Goal: Communication & Community: Connect with others

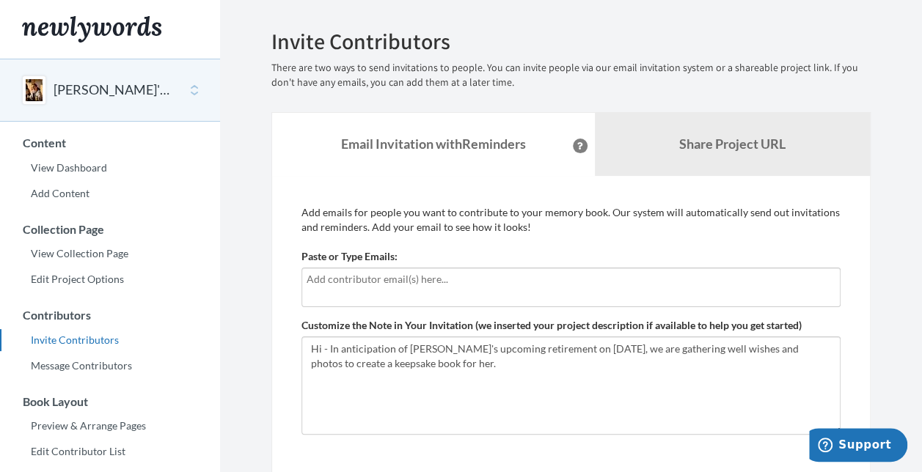
click at [488, 277] on input "text" at bounding box center [570, 279] width 529 height 16
type input "[EMAIL_ADDRESS][PERSON_NAME][DOMAIN_NAME]"
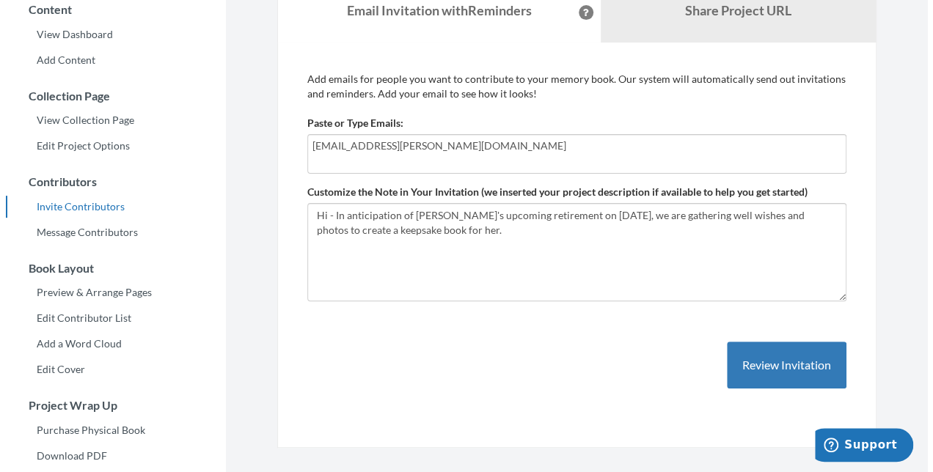
scroll to position [166, 0]
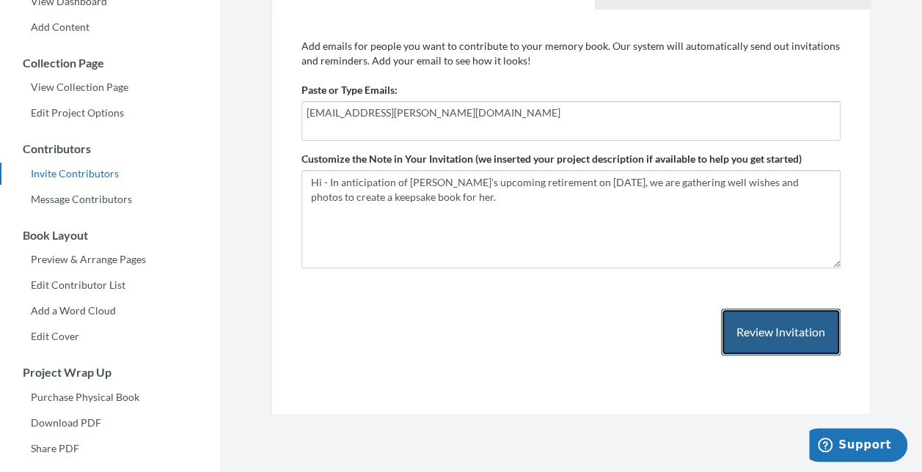
click at [782, 335] on button "Review Invitation" at bounding box center [781, 333] width 120 height 48
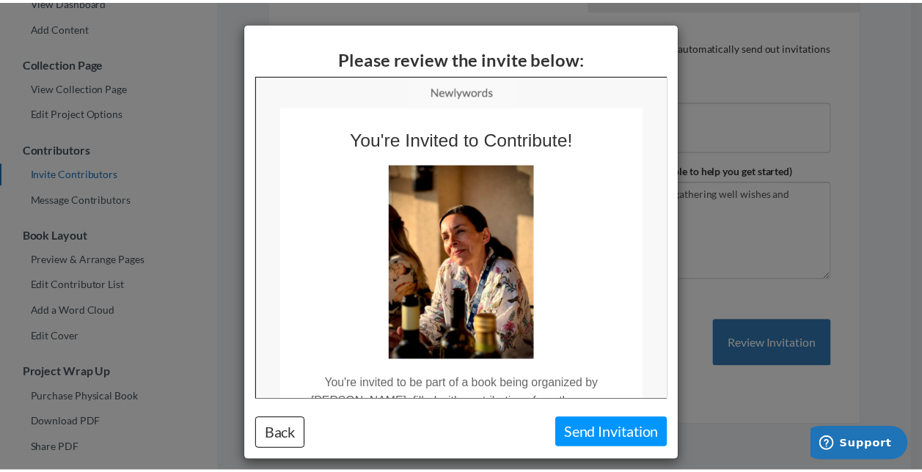
scroll to position [0, 0]
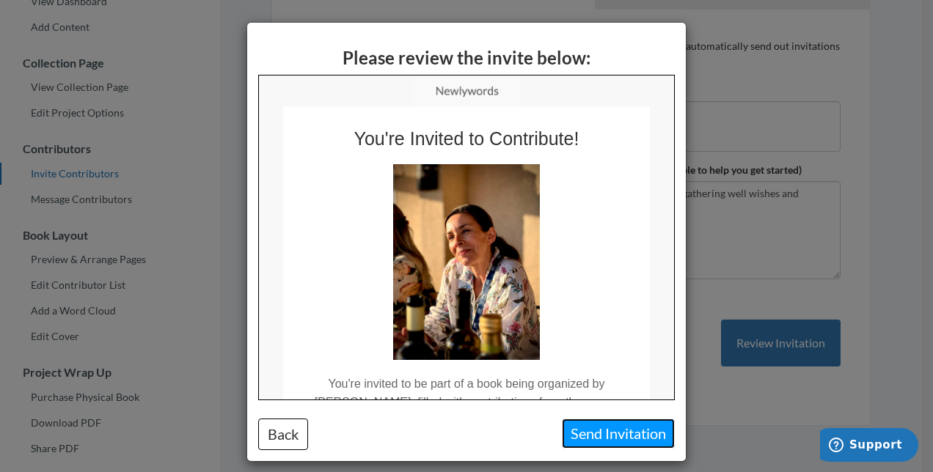
click at [609, 437] on button "Send Invitation" at bounding box center [618, 434] width 113 height 30
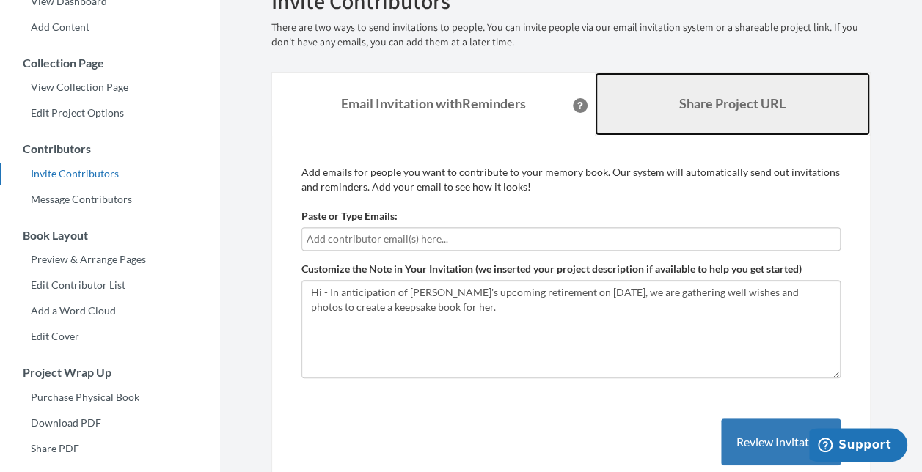
click at [715, 107] on b "Share Project URL" at bounding box center [732, 103] width 106 height 16
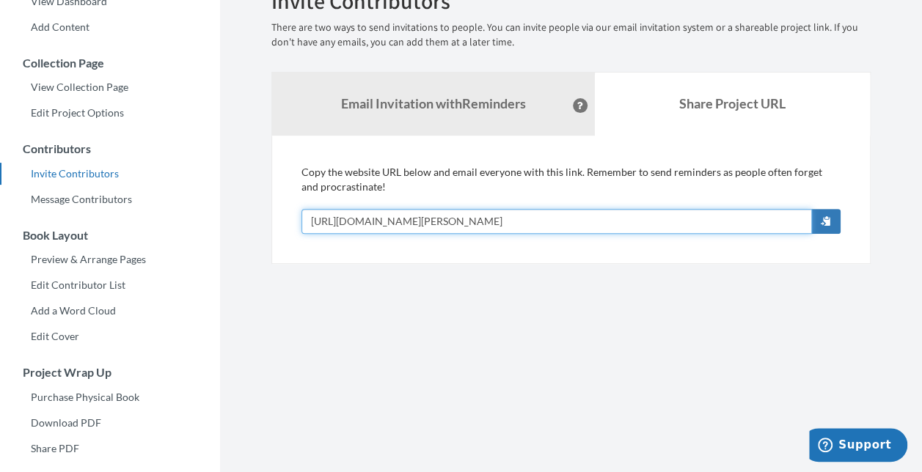
drag, startPoint x: 587, startPoint y: 219, endPoint x: 241, endPoint y: 229, distance: 345.5
click at [241, 229] on section "Emails have been sent! Invite Contributors There are two ways to send invitatio…" at bounding box center [571, 235] width 702 height 802
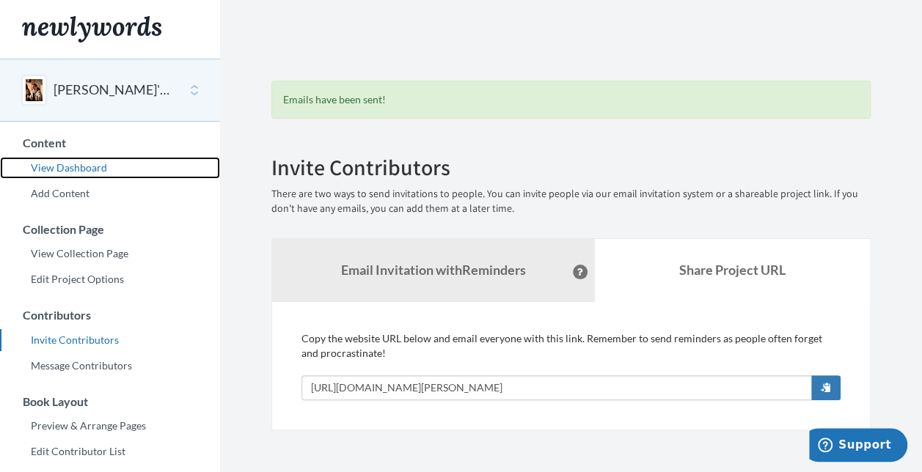
click at [58, 169] on link "View Dashboard" at bounding box center [110, 168] width 220 height 22
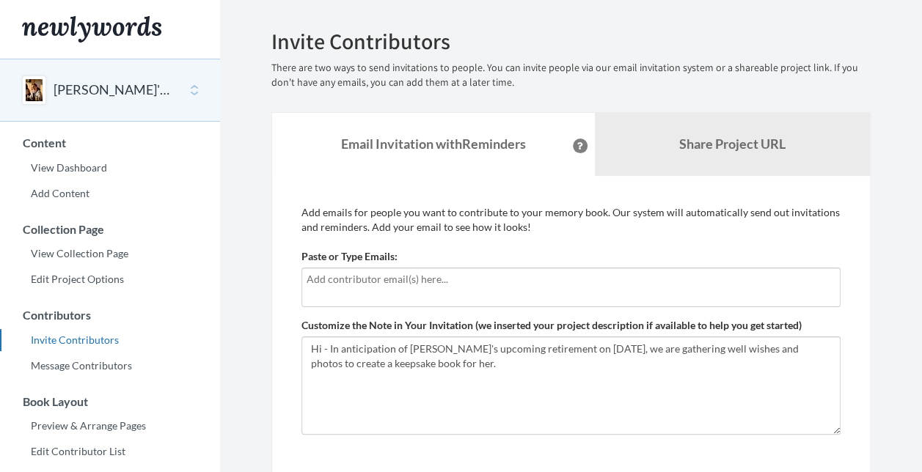
click at [465, 279] on input "text" at bounding box center [570, 279] width 529 height 16
drag, startPoint x: 337, startPoint y: 279, endPoint x: 260, endPoint y: 279, distance: 77.0
click at [260, 279] on div "Emails have been sent! Invite Contributors There are two ways to send invitatio…" at bounding box center [570, 340] width 621 height 622
type input "brandon"
drag, startPoint x: 356, startPoint y: 282, endPoint x: 294, endPoint y: 279, distance: 62.4
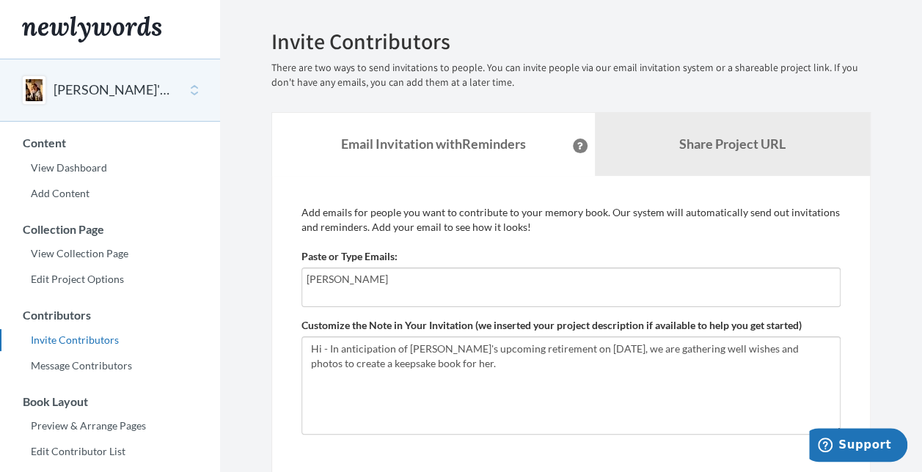
click at [294, 279] on div "Add emails for people you want to contribute to your memory book. Our system wi…" at bounding box center [570, 414] width 599 height 477
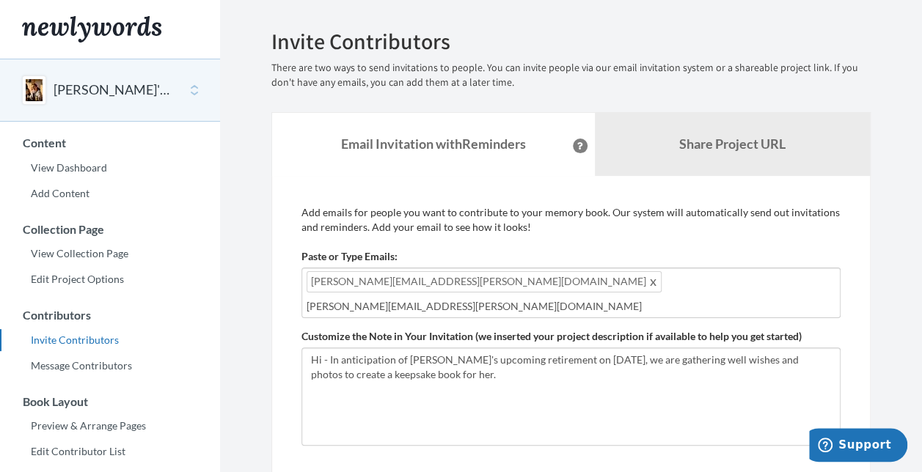
type input "melissa.soto@essity.com"
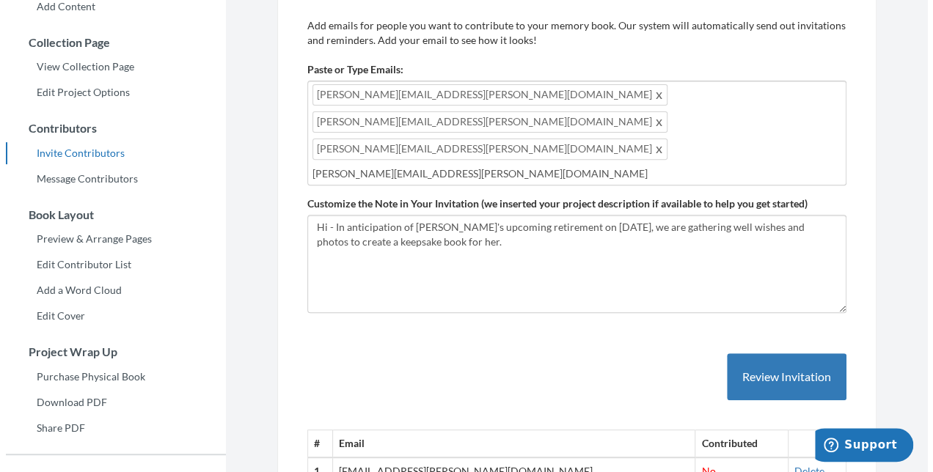
scroll to position [161, 0]
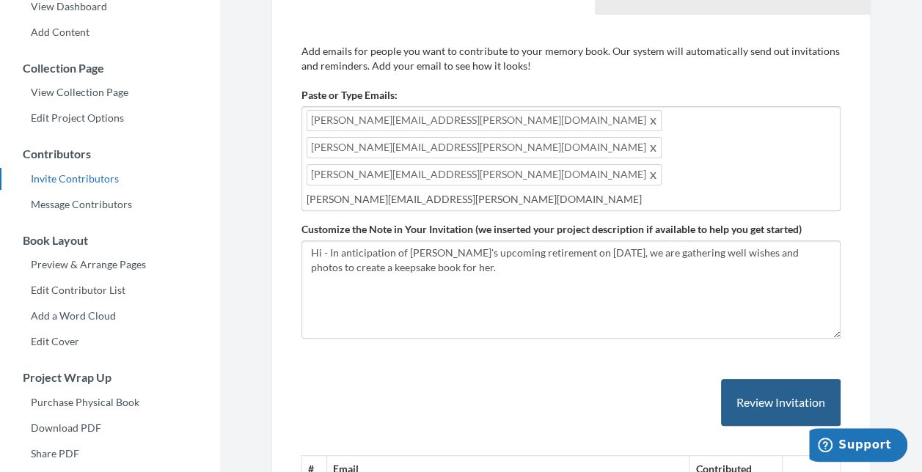
type input "carol.ebben@essity.com"
click at [802, 379] on button "Review Invitation" at bounding box center [781, 403] width 120 height 48
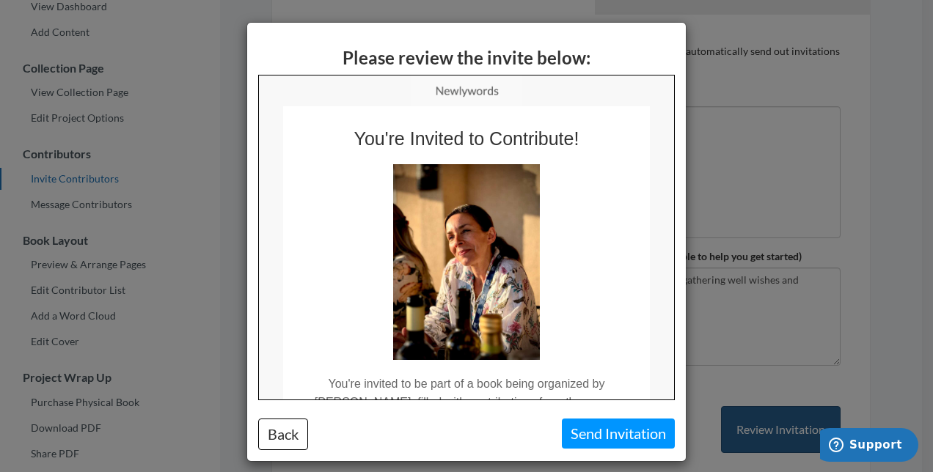
scroll to position [0, 0]
click at [849, 92] on div "Please review the invite below: Back Send Invitation" at bounding box center [466, 236] width 933 height 472
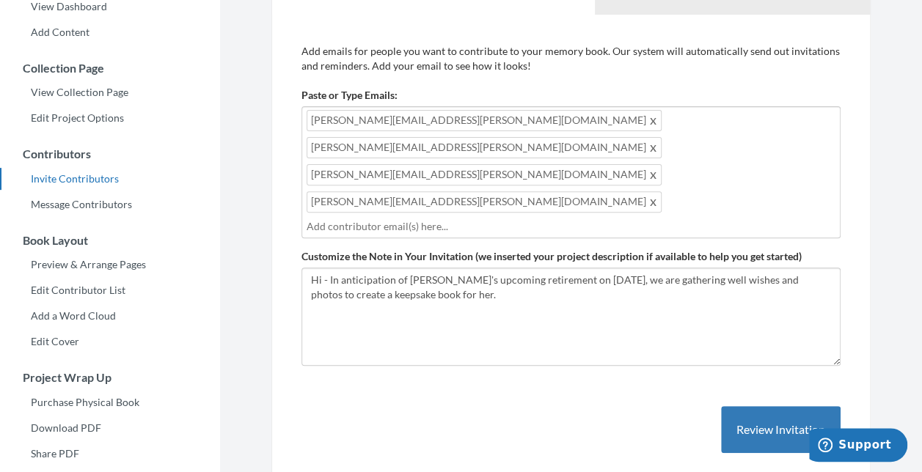
click at [477, 218] on input "text" at bounding box center [570, 226] width 529 height 16
type input "brenda.qui"
drag, startPoint x: 492, startPoint y: 144, endPoint x: 421, endPoint y: 144, distance: 71.1
click at [421, 144] on div "brandon.kopetsky@essity.com melissa.soto@essity.com kerry.przybylski@essity.com…" at bounding box center [570, 172] width 539 height 132
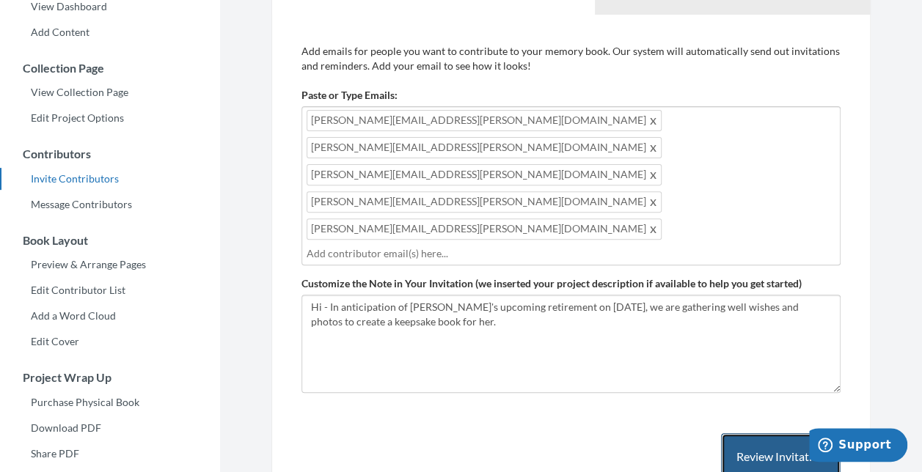
click at [787, 433] on button "Review Invitation" at bounding box center [781, 457] width 120 height 48
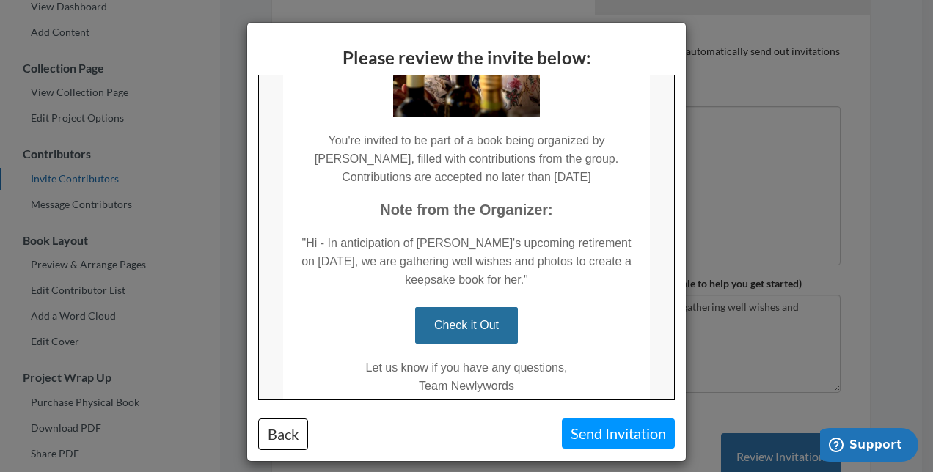
scroll to position [319, 0]
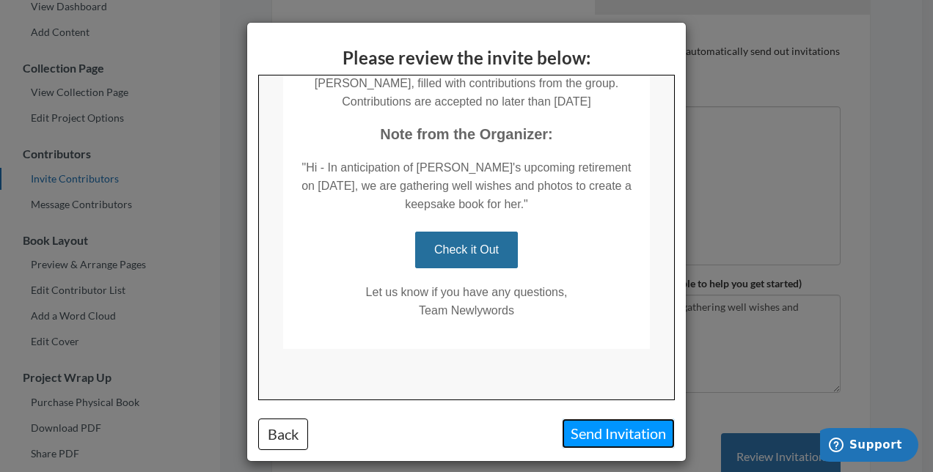
click at [606, 435] on button "Send Invitation" at bounding box center [618, 434] width 113 height 30
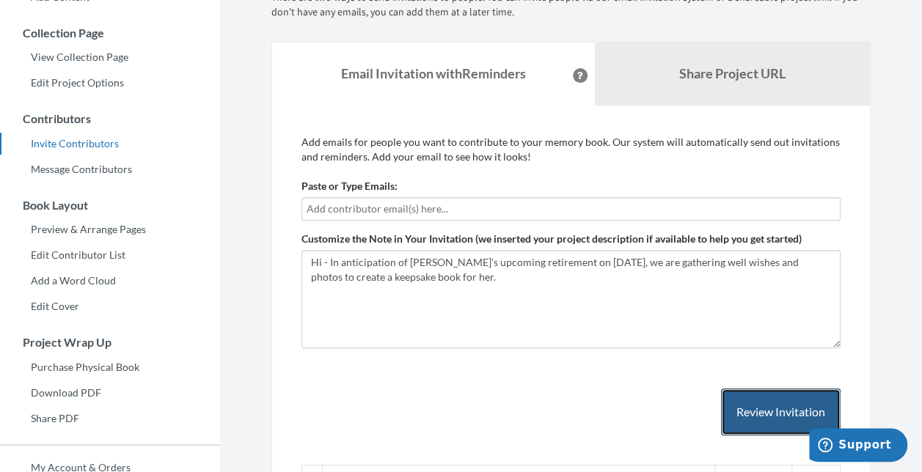
scroll to position [195, 0]
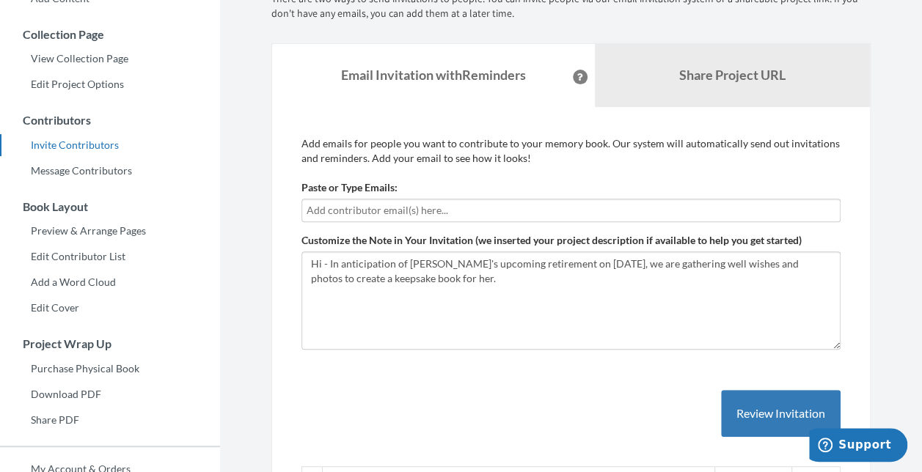
click at [334, 207] on input "text" at bounding box center [570, 210] width 529 height 16
type input "m"
type input "f"
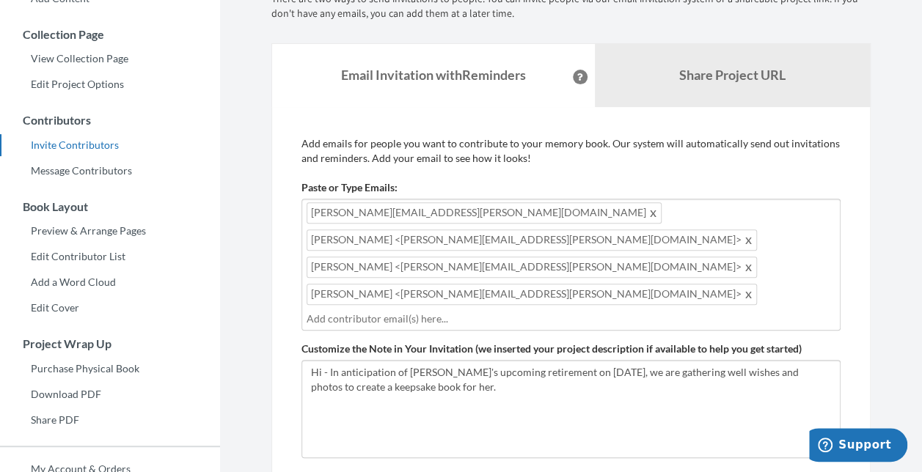
click at [869, 202] on div "Add emails for people you want to contribute to your memory book. Our system wi…" at bounding box center [570, 459] width 599 height 705
drag, startPoint x: 540, startPoint y: 210, endPoint x: 446, endPoint y: 215, distance: 94.0
click at [446, 229] on span "KAPALKO Michael <Mike.Kapalko@essity.com>" at bounding box center [531, 239] width 450 height 21
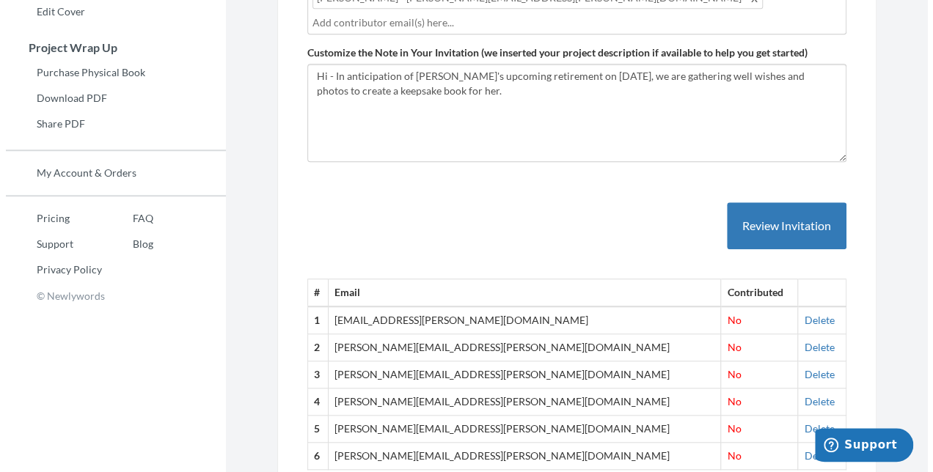
scroll to position [496, 0]
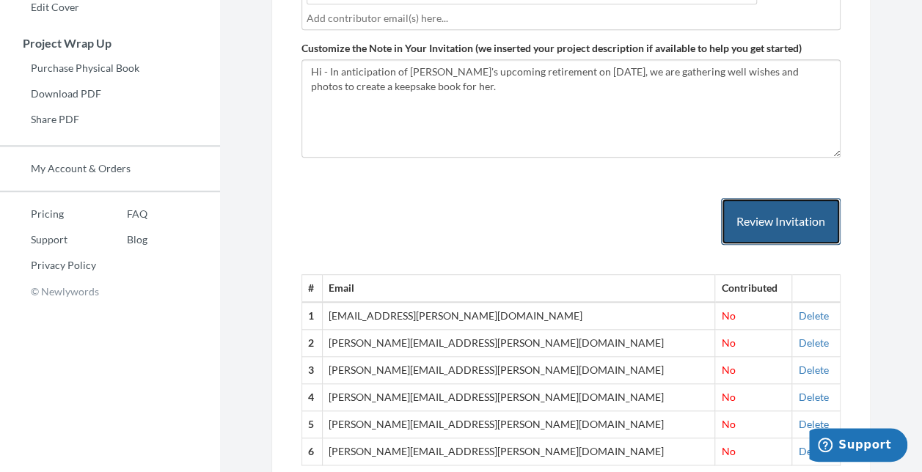
click at [789, 198] on button "Review Invitation" at bounding box center [781, 222] width 120 height 48
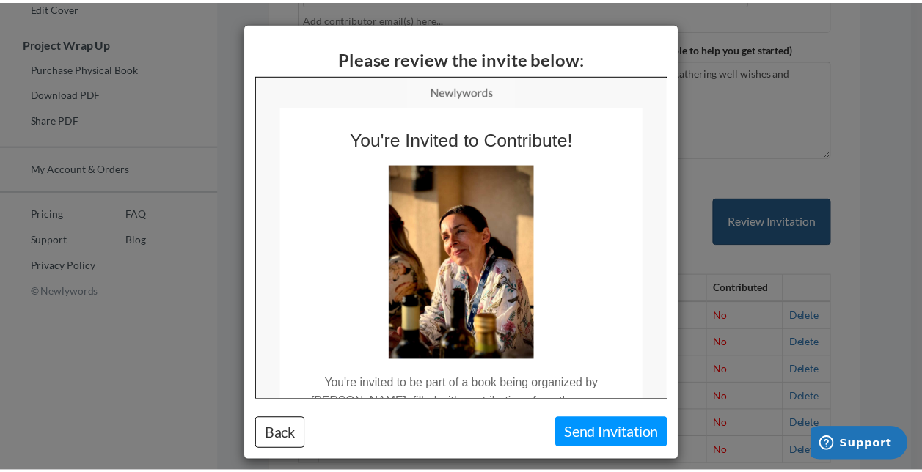
scroll to position [0, 0]
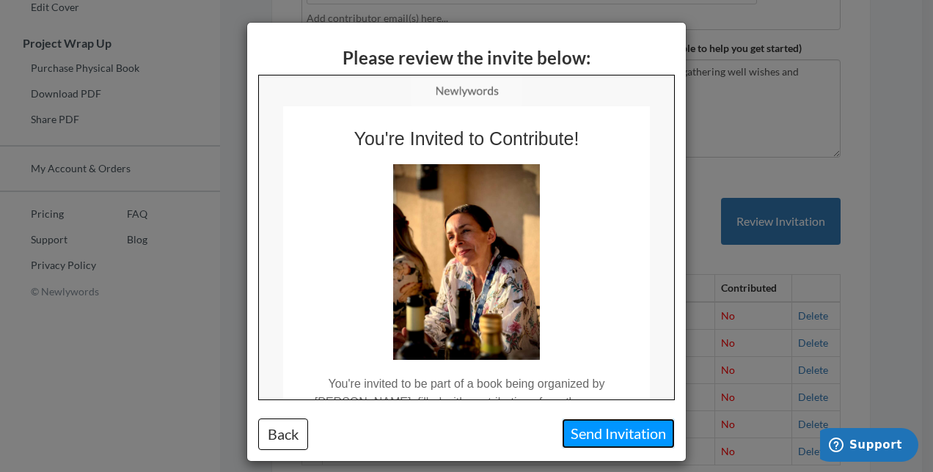
click at [628, 437] on button "Send Invitation" at bounding box center [618, 434] width 113 height 30
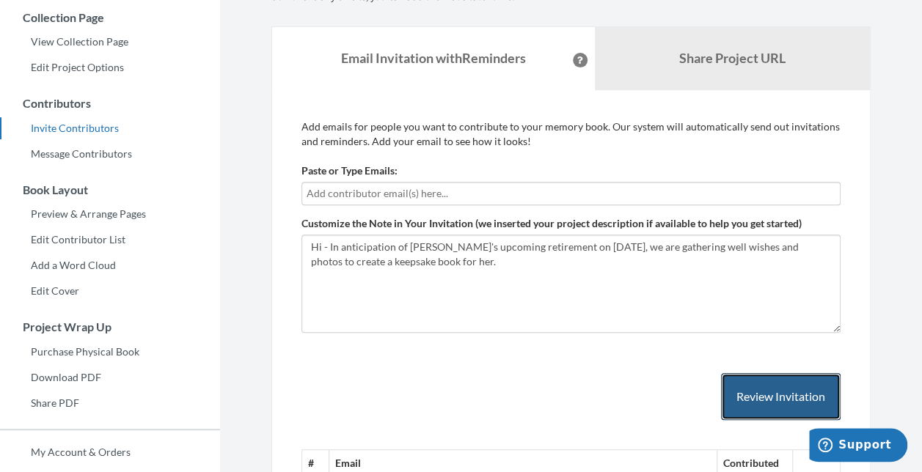
scroll to position [211, 0]
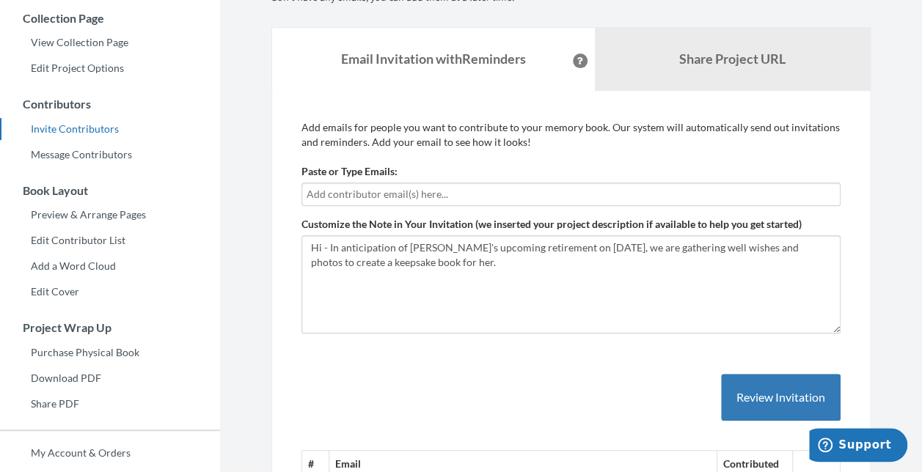
click at [535, 195] on input "text" at bounding box center [570, 194] width 529 height 16
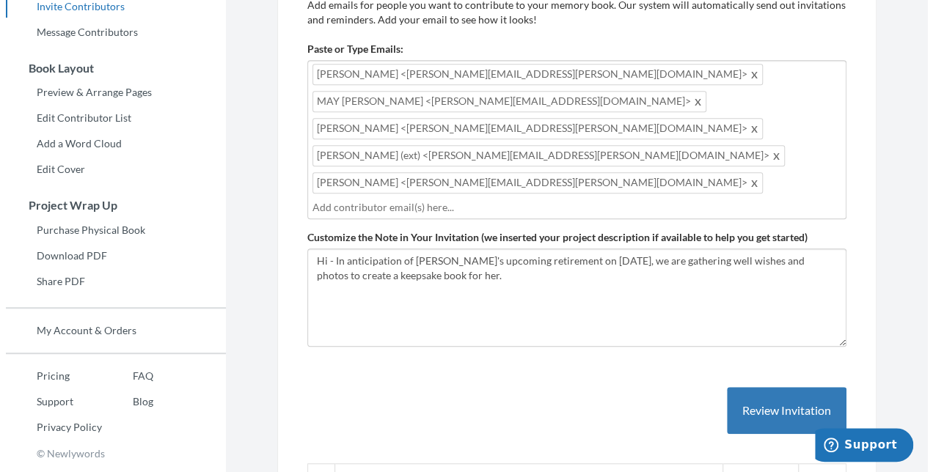
scroll to position [335, 0]
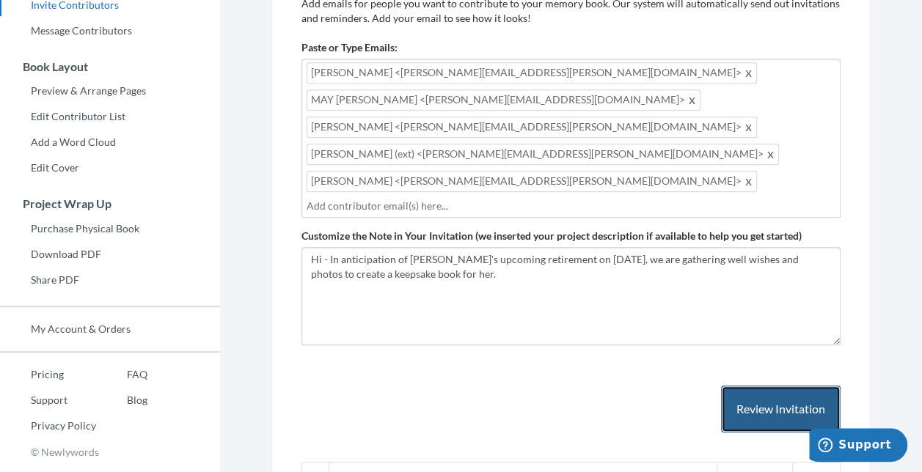
click at [768, 386] on button "Review Invitation" at bounding box center [781, 410] width 120 height 48
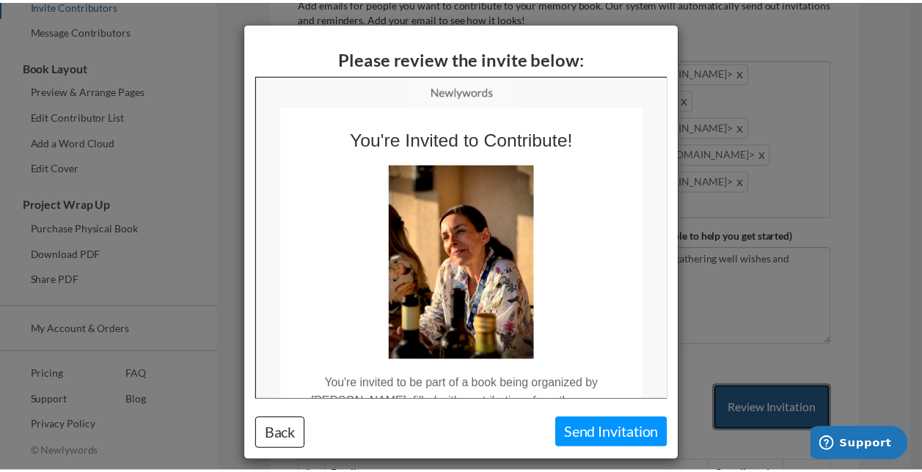
scroll to position [0, 0]
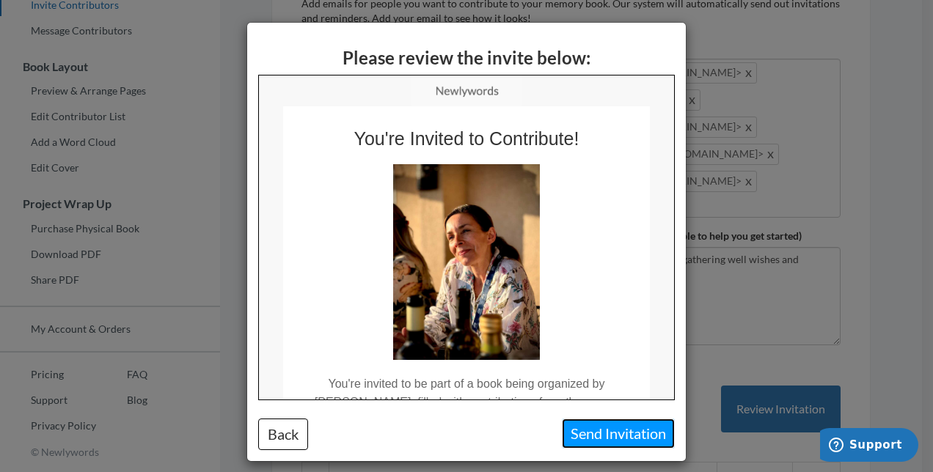
click at [615, 433] on button "Send Invitation" at bounding box center [618, 434] width 113 height 30
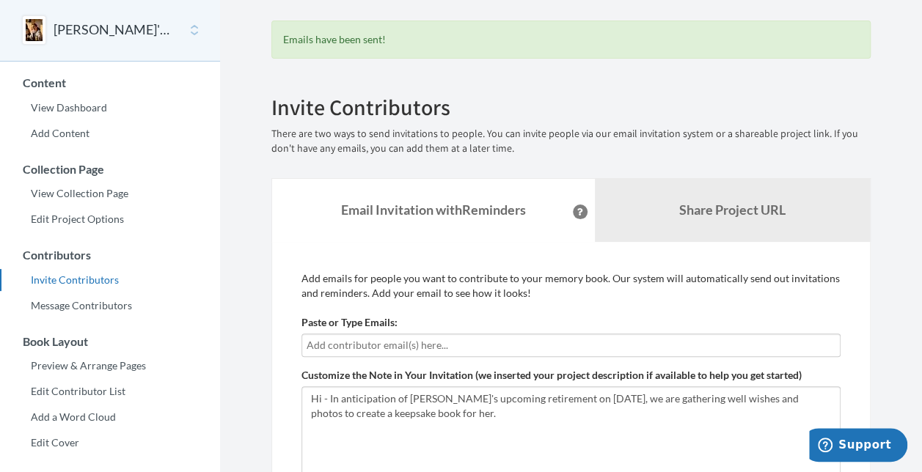
scroll to position [34, 0]
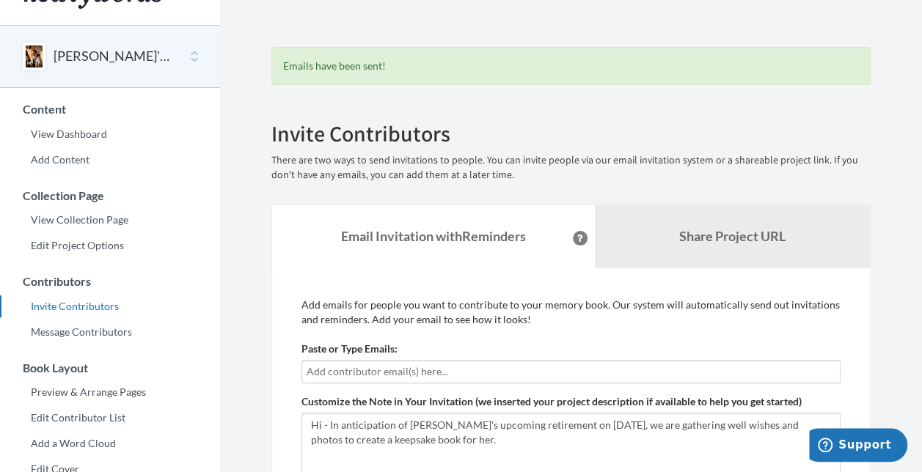
click at [437, 370] on input "text" at bounding box center [570, 372] width 529 height 16
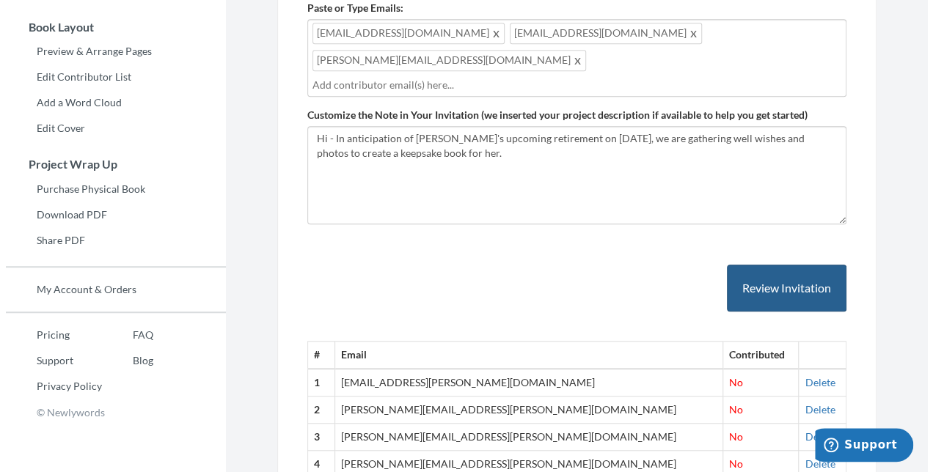
scroll to position [378, 0]
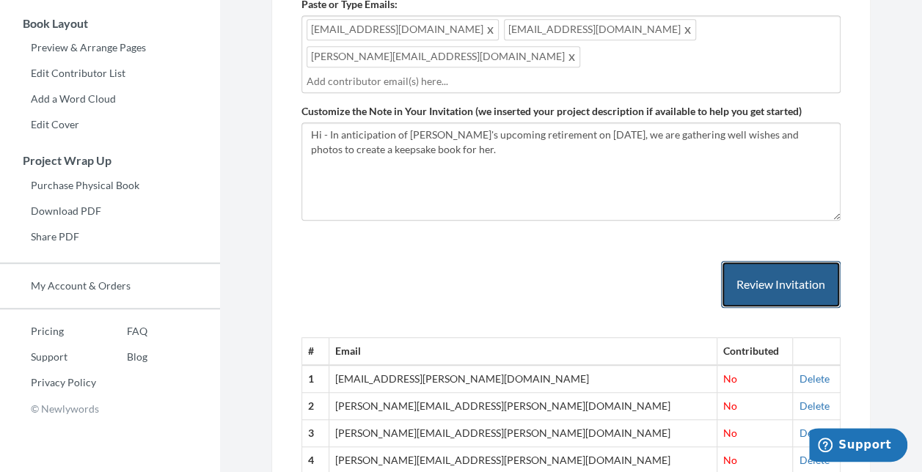
click at [757, 263] on button "Review Invitation" at bounding box center [781, 285] width 120 height 48
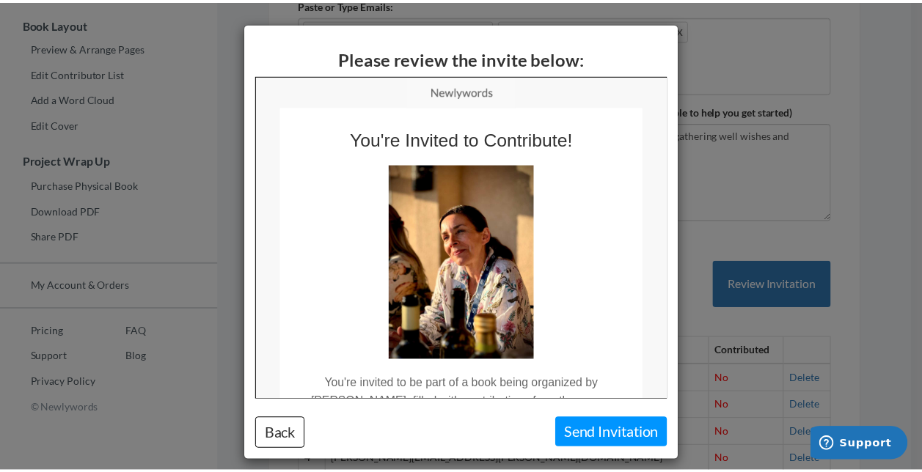
scroll to position [0, 0]
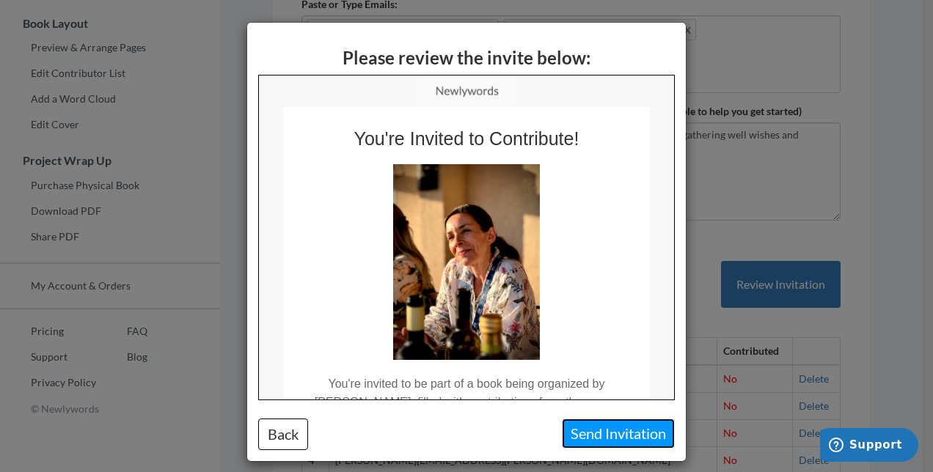
click at [601, 436] on button "Send Invitation" at bounding box center [618, 434] width 113 height 30
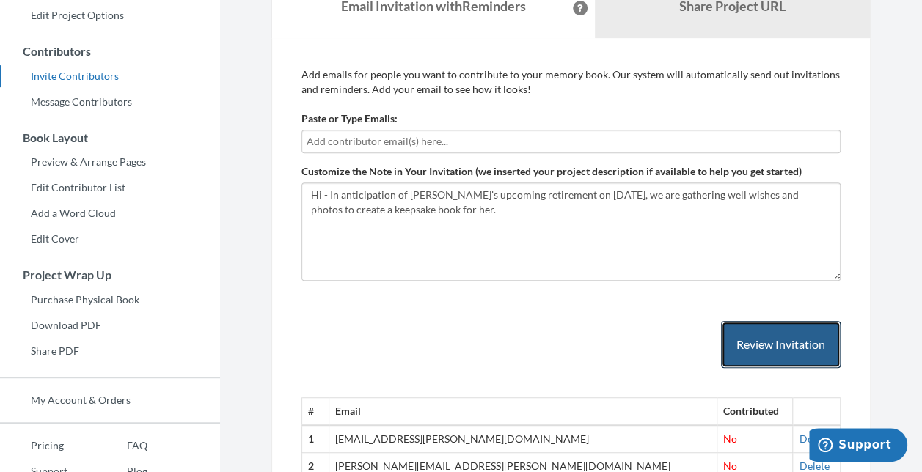
scroll to position [222, 0]
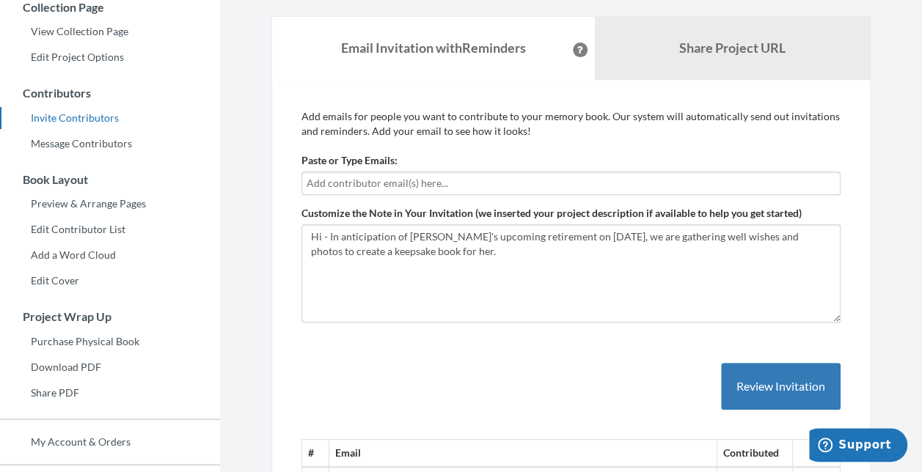
click at [466, 182] on input "text" at bounding box center [570, 183] width 529 height 16
click at [469, 185] on input "text" at bounding box center [570, 183] width 529 height 16
click at [306, 185] on input "text" at bounding box center [570, 183] width 529 height 16
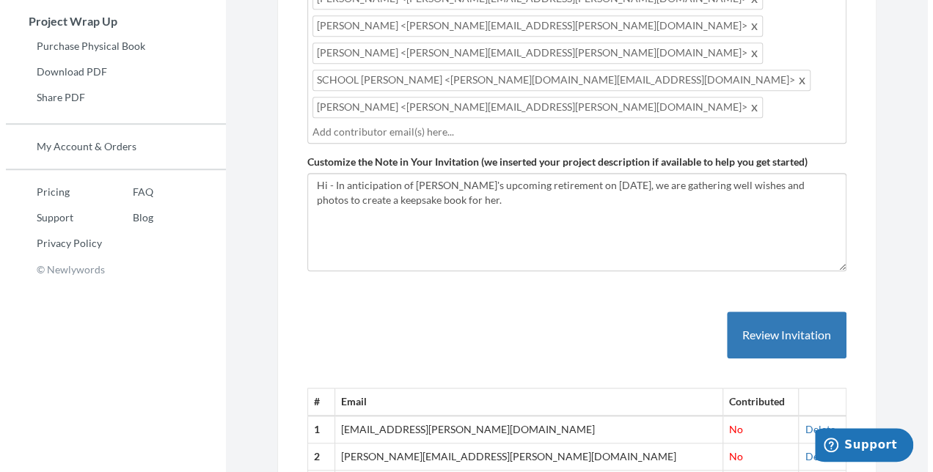
scroll to position [521, 0]
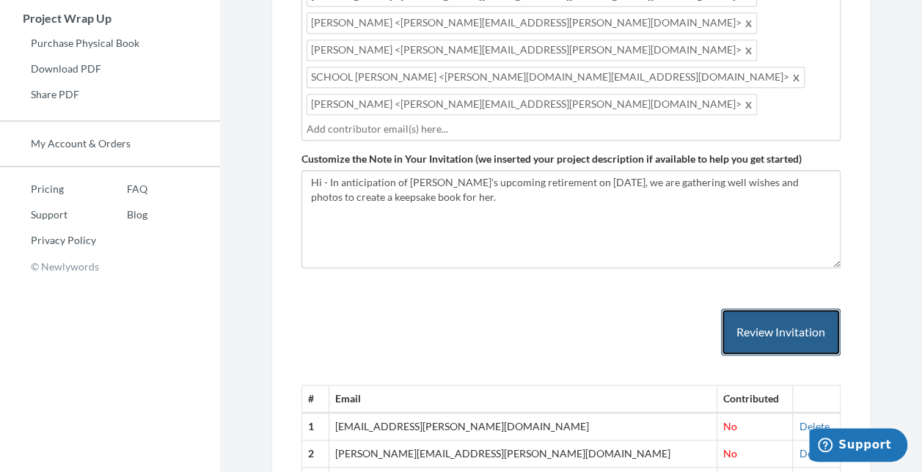
click at [785, 309] on button "Review Invitation" at bounding box center [781, 333] width 120 height 48
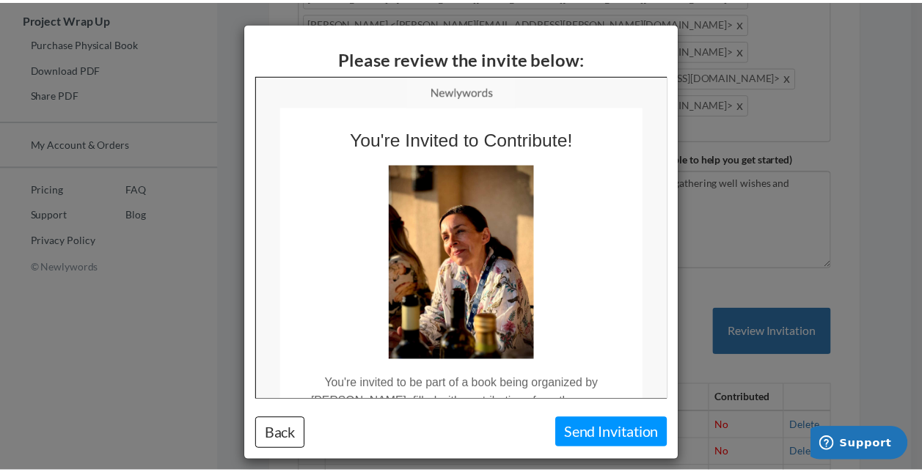
scroll to position [0, 0]
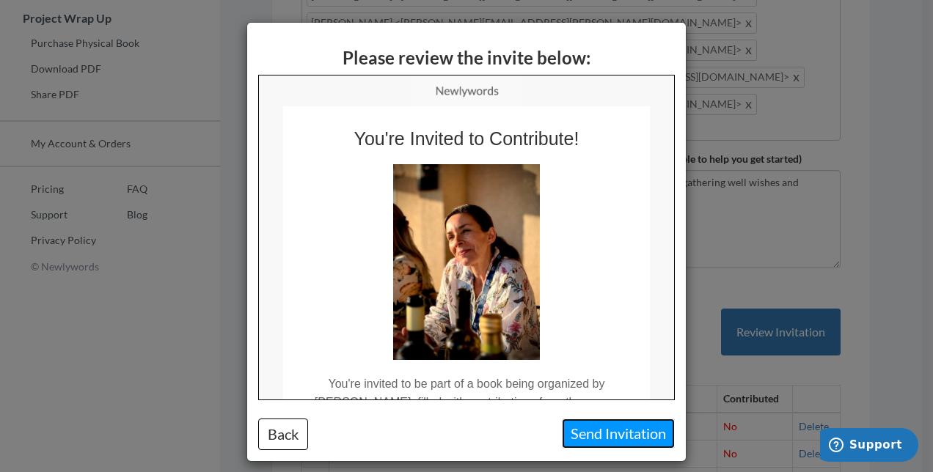
click at [624, 434] on button "Send Invitation" at bounding box center [618, 434] width 113 height 30
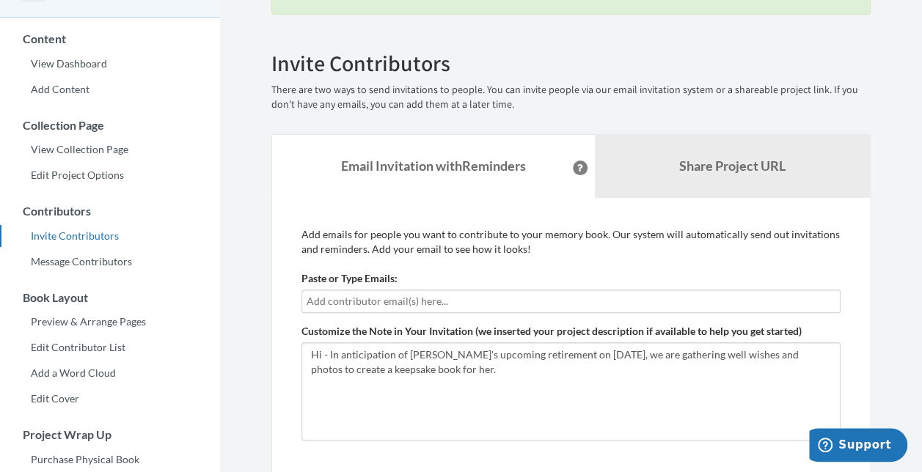
scroll to position [1, 0]
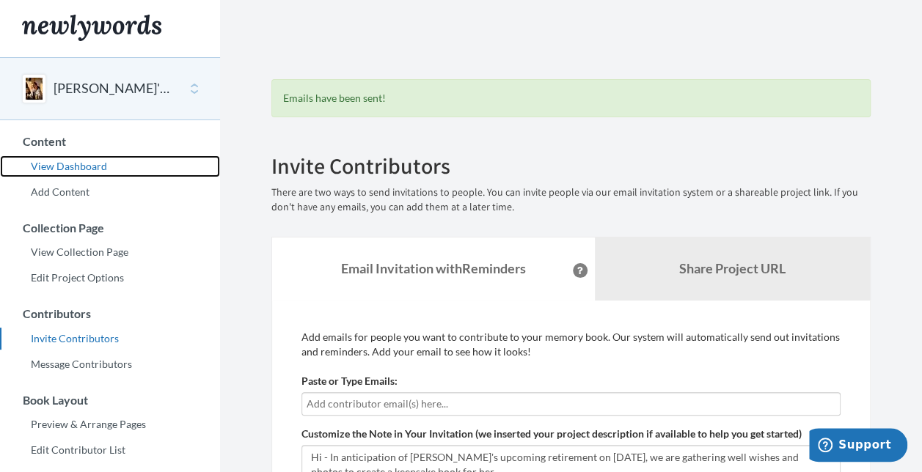
click at [98, 167] on link "View Dashboard" at bounding box center [110, 166] width 220 height 22
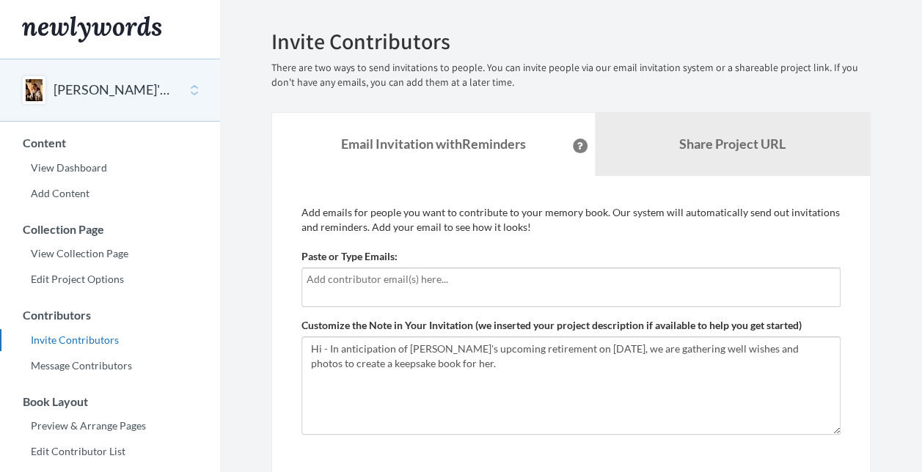
click at [337, 282] on input "text" at bounding box center [570, 279] width 529 height 16
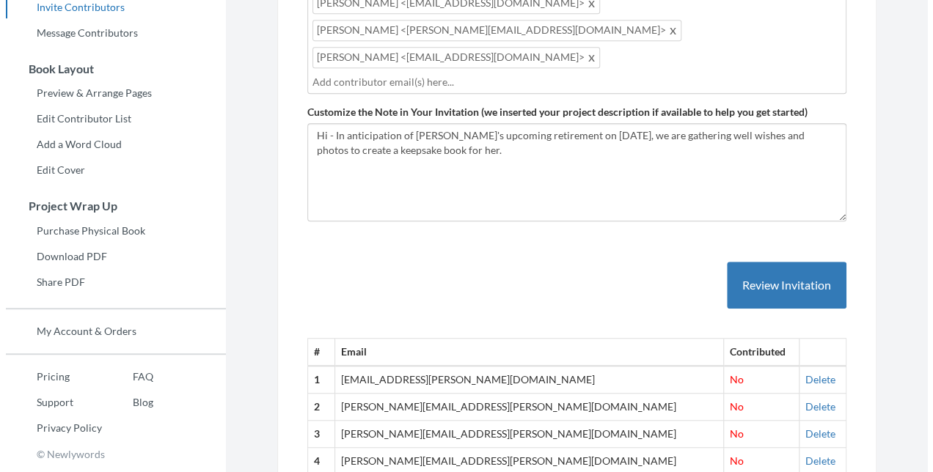
scroll to position [365, 0]
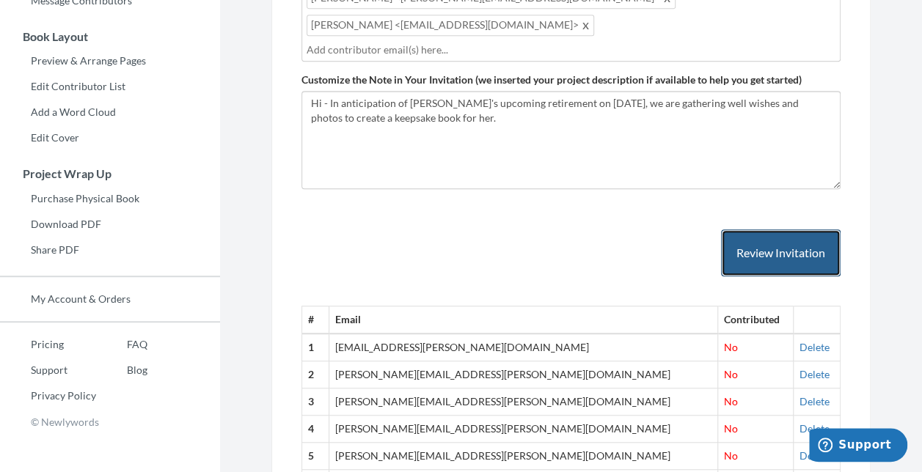
click at [771, 229] on button "Review Invitation" at bounding box center [781, 253] width 120 height 48
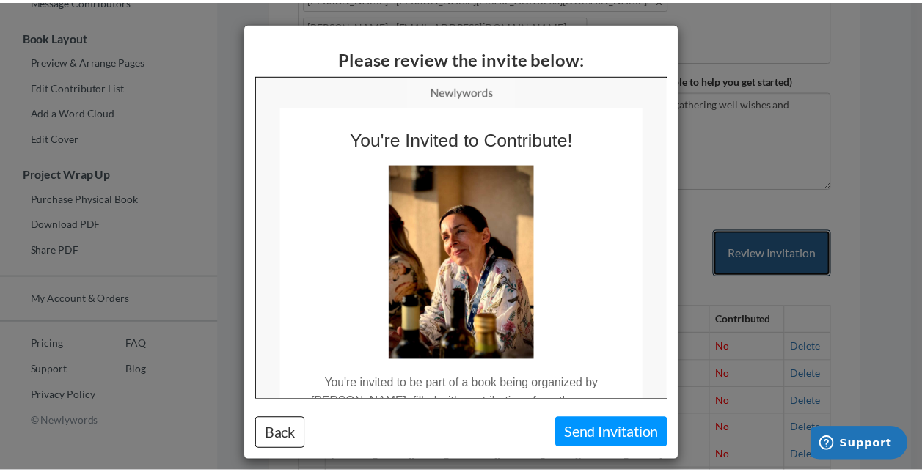
scroll to position [0, 0]
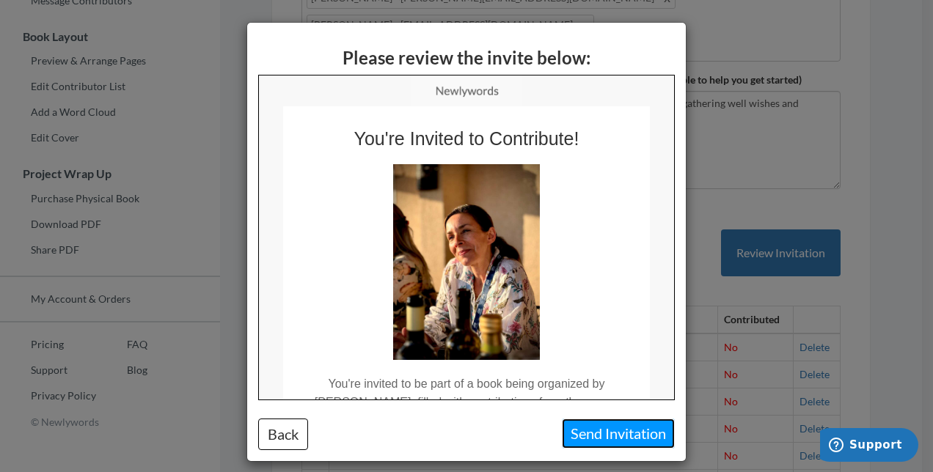
click at [611, 438] on button "Send Invitation" at bounding box center [618, 434] width 113 height 30
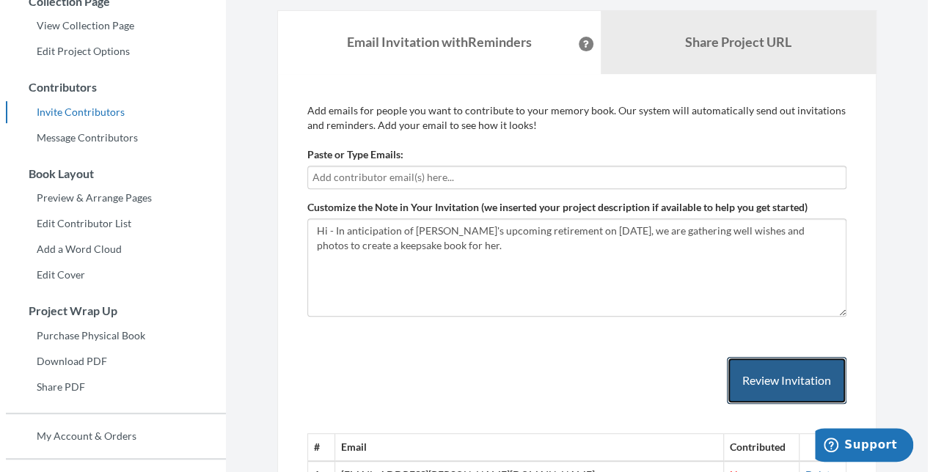
scroll to position [243, 0]
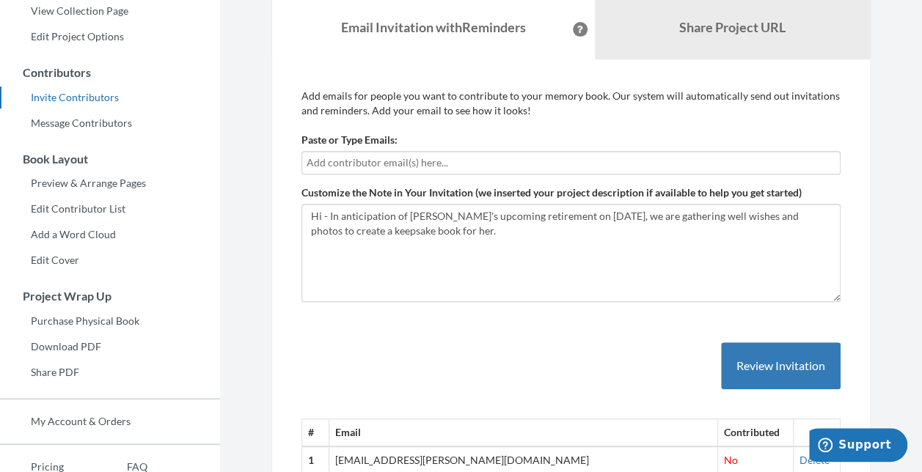
click at [466, 167] on input "text" at bounding box center [570, 163] width 529 height 16
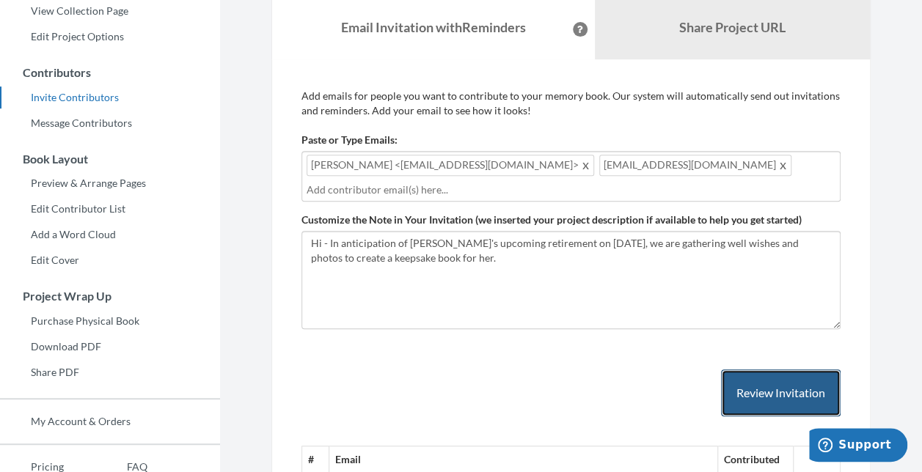
click at [774, 397] on button "Review Invitation" at bounding box center [781, 394] width 120 height 48
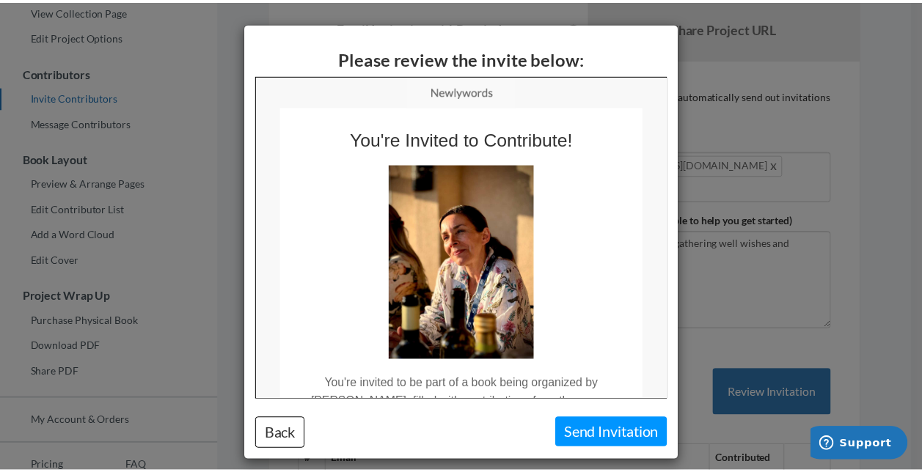
scroll to position [0, 0]
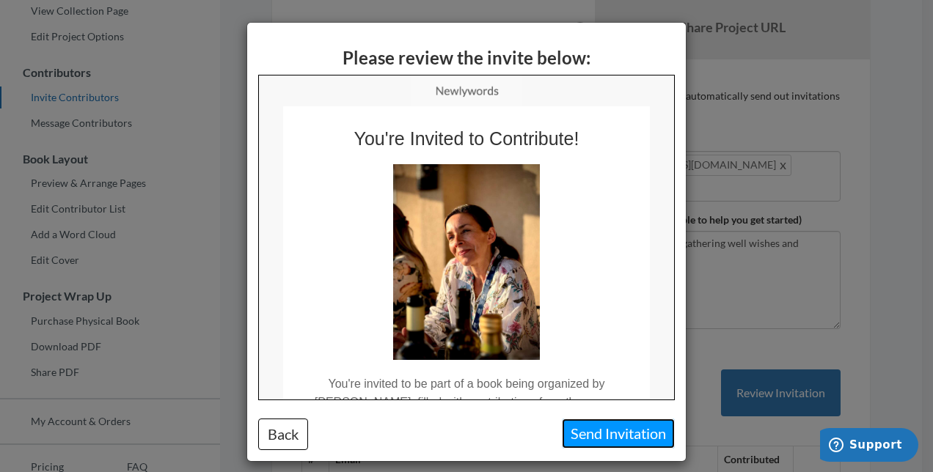
click at [609, 436] on button "Send Invitation" at bounding box center [618, 434] width 113 height 30
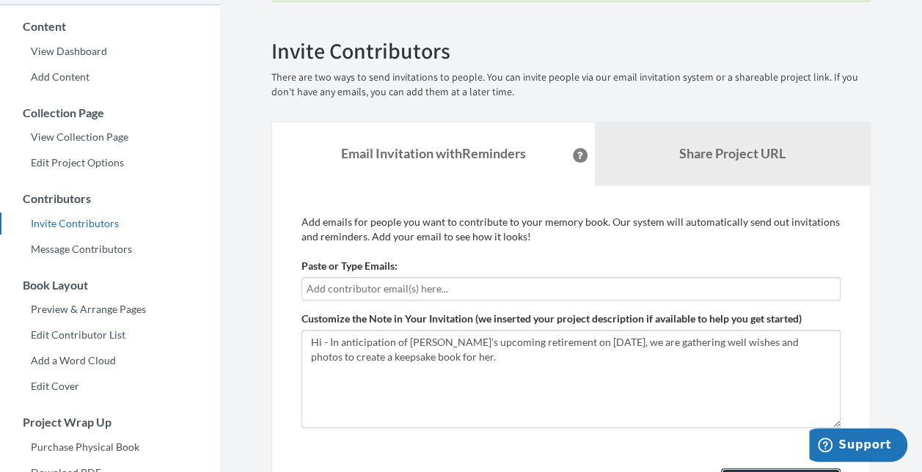
scroll to position [79, 0]
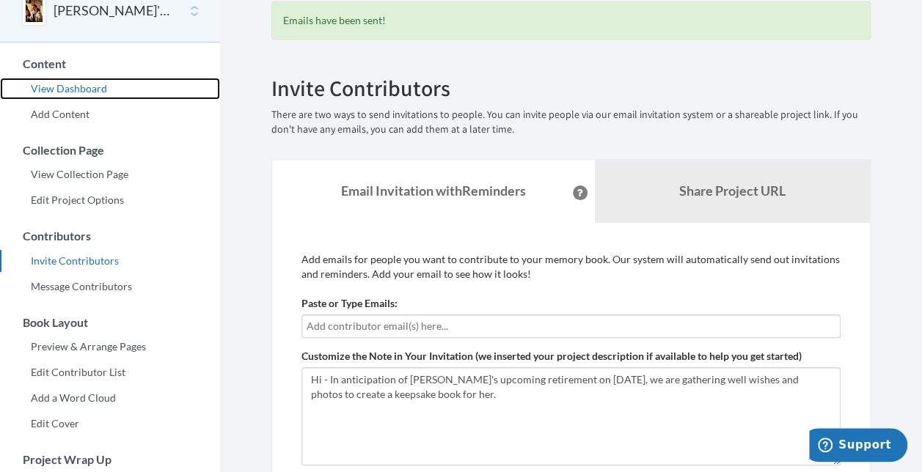
click at [55, 87] on link "View Dashboard" at bounding box center [110, 89] width 220 height 22
